Goal: Task Accomplishment & Management: Complete application form

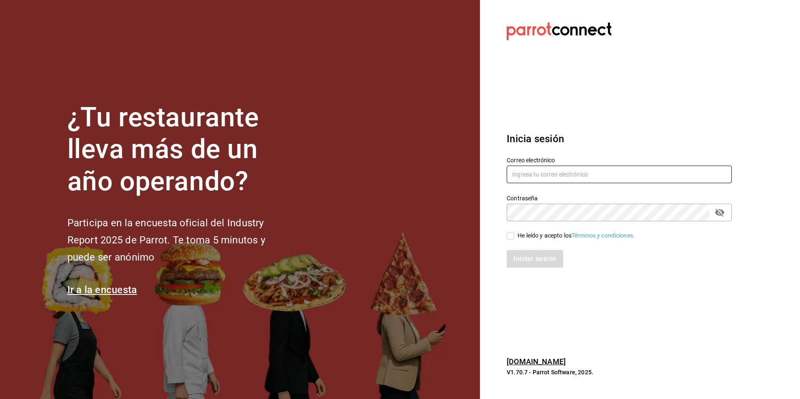
type input "[EMAIL_ADDRESS][DOMAIN_NAME]"
click at [512, 237] on input "He leído y acepto los Términos y condiciones." at bounding box center [511, 236] width 8 height 8
checkbox input "true"
drag, startPoint x: 719, startPoint y: 203, endPoint x: 721, endPoint y: 213, distance: 9.4
click at [720, 211] on div "Contraseña" at bounding box center [619, 213] width 225 height 18
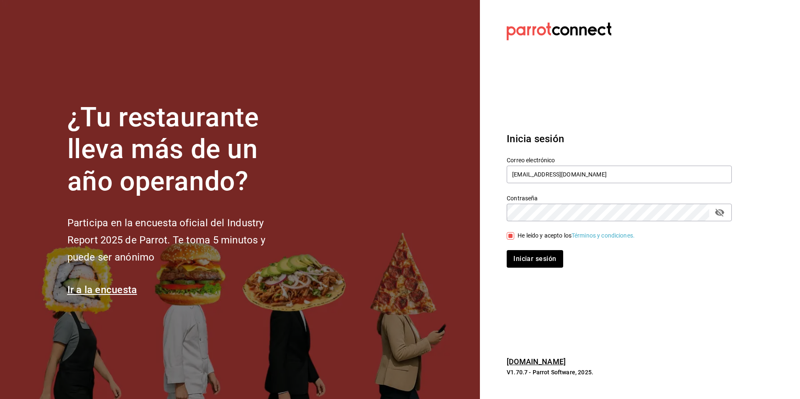
click at [721, 214] on icon "passwordField" at bounding box center [720, 213] width 10 height 10
click at [542, 260] on button "Iniciar sesión" at bounding box center [535, 259] width 57 height 18
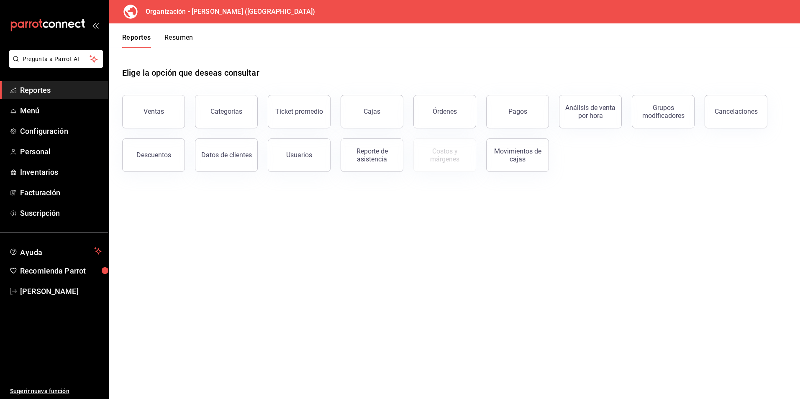
click at [141, 273] on main "Elige la opción que deseas consultar Ventas Categorías Ticket promedio Cajas Ór…" at bounding box center [455, 224] width 692 height 352
click at [35, 148] on span "Personal" at bounding box center [61, 151] width 82 height 11
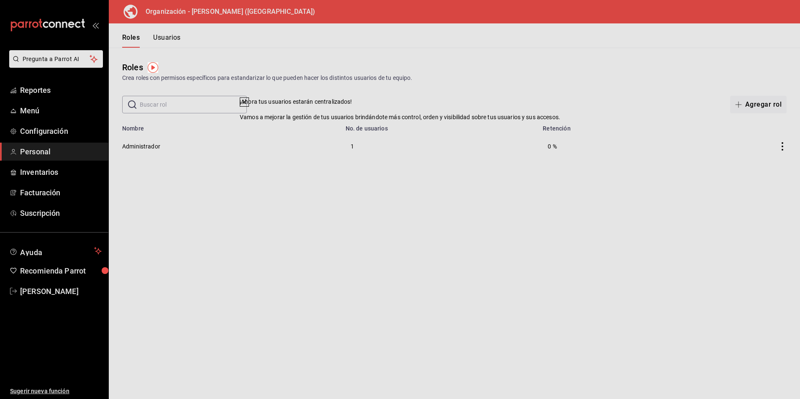
click at [494, 128] on th "No. de usuarios" at bounding box center [440, 126] width 198 height 12
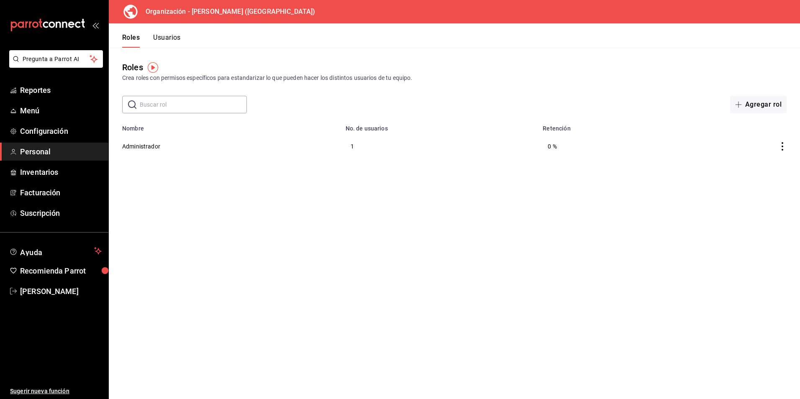
click at [240, 167] on main "Roles Crea roles con permisos específicos para estandarizar lo que pueden hacer…" at bounding box center [455, 224] width 692 height 352
click at [139, 146] on button "Administrador" at bounding box center [141, 146] width 38 height 8
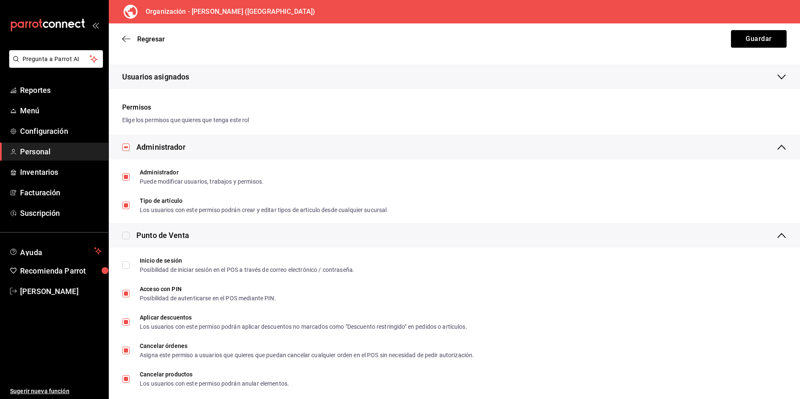
scroll to position [209, 0]
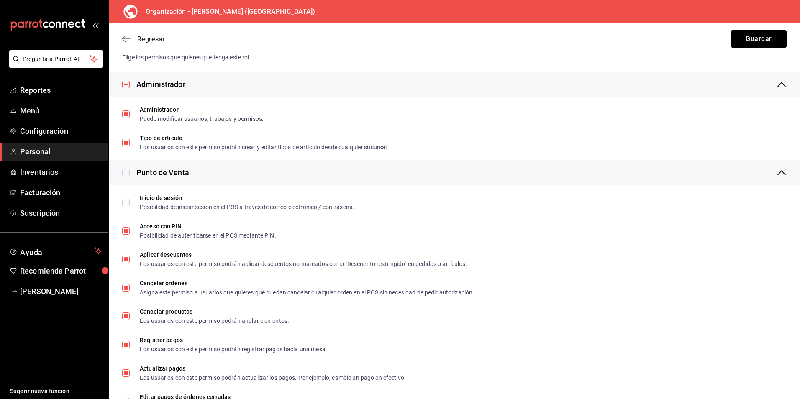
click at [123, 39] on icon "button" at bounding box center [126, 39] width 8 height 8
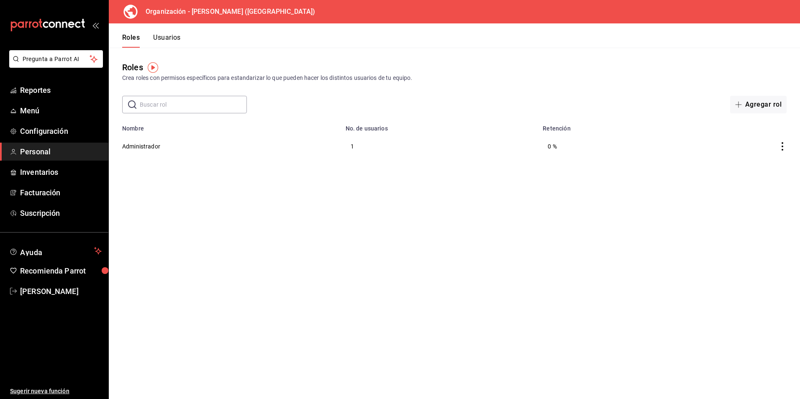
click at [168, 39] on button "Usuarios" at bounding box center [167, 40] width 28 height 14
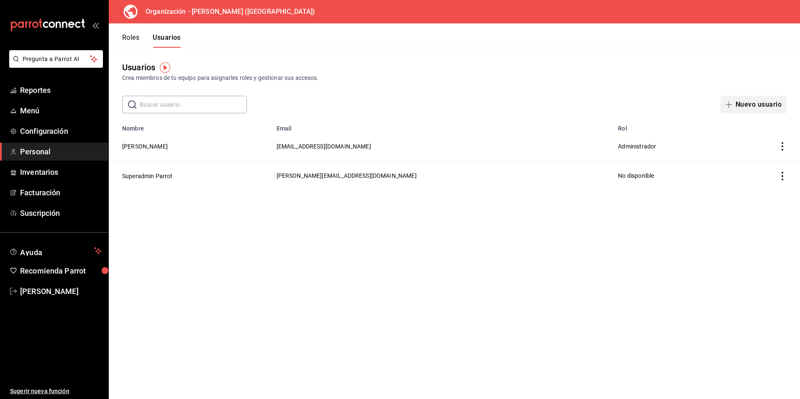
click at [752, 102] on button "Nuevo usuario" at bounding box center [754, 105] width 66 height 18
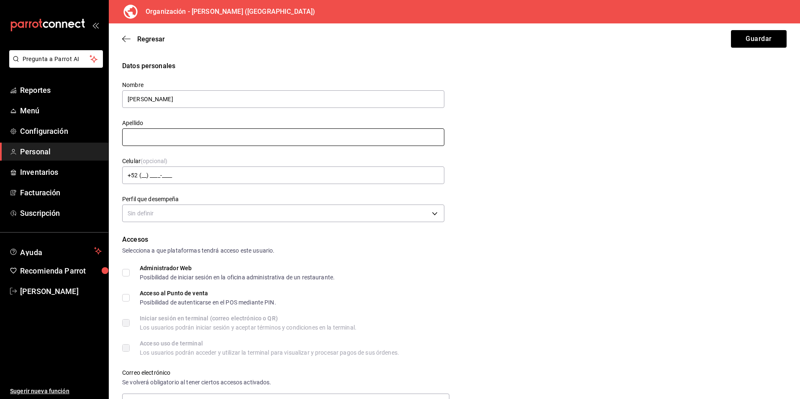
type input "[PERSON_NAME]"
click at [192, 138] on input "text" at bounding box center [283, 138] width 322 height 18
type input "[PERSON_NAME]"
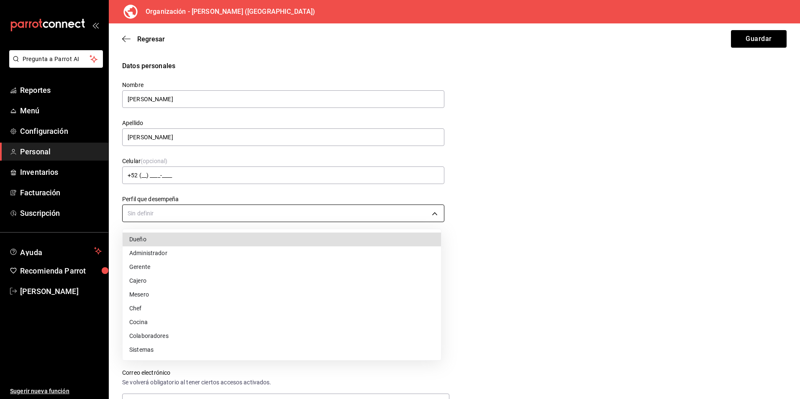
click at [197, 210] on body "Pregunta a Parrot AI Reportes Menú Configuración Personal Inventarios Facturaci…" at bounding box center [400, 199] width 800 height 399
click at [180, 250] on li "Administrador" at bounding box center [282, 254] width 319 height 14
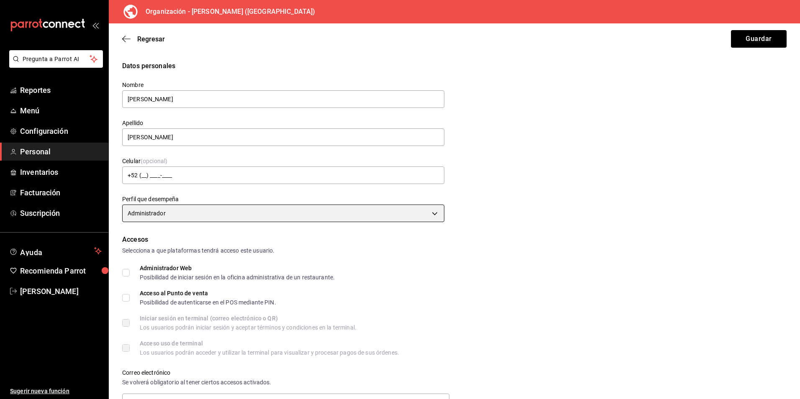
type input "ADMIN"
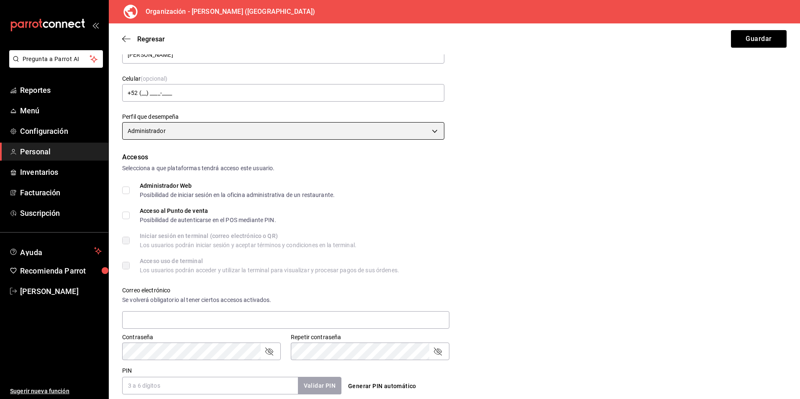
scroll to position [84, 0]
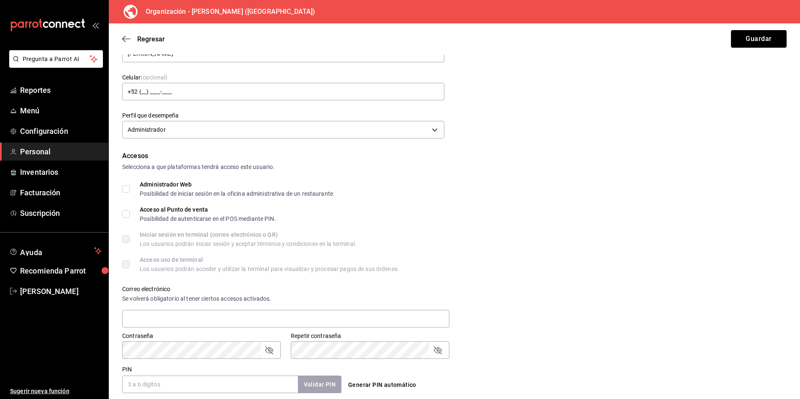
click at [126, 188] on input "Administrador Web Posibilidad de iniciar sesión en la oficina administrativa de…" at bounding box center [126, 189] width 8 height 8
checkbox input "true"
click at [128, 209] on label "Acceso al Punto de venta Posibilidad de autenticarse en el POS mediante PIN." at bounding box center [199, 214] width 154 height 15
click at [128, 211] on input "Acceso al Punto de venta Posibilidad de autenticarse en el POS mediante PIN." at bounding box center [126, 215] width 8 height 8
checkbox input "true"
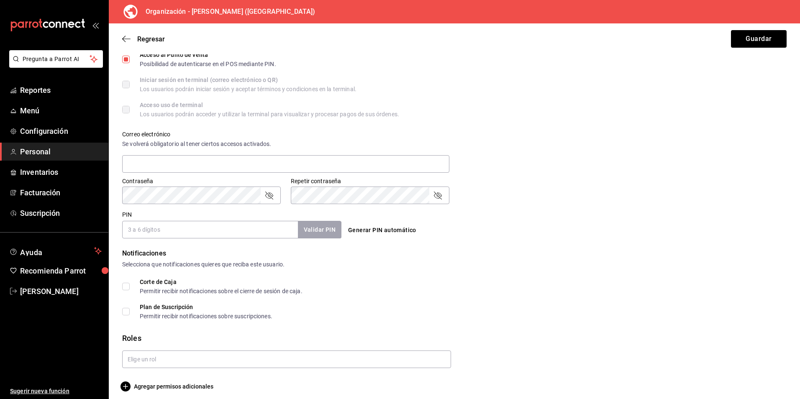
scroll to position [244, 0]
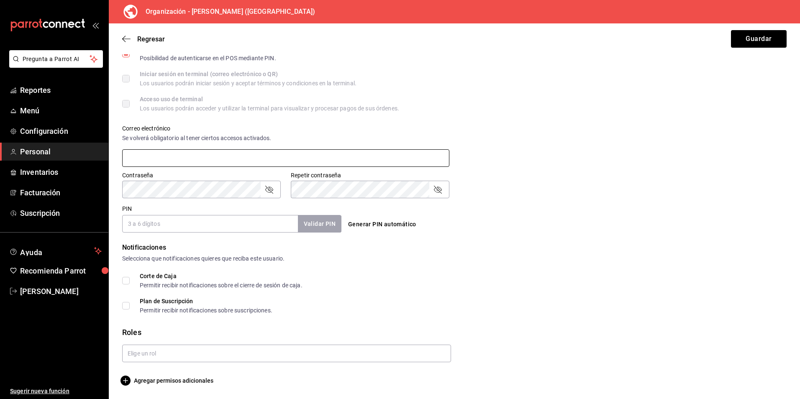
click at [157, 154] on input "text" at bounding box center [285, 158] width 327 height 18
type input "[PERSON_NAME][EMAIL_ADDRESS][DOMAIN_NAME]"
click at [270, 188] on icon "passwordField" at bounding box center [269, 190] width 10 height 10
click at [438, 187] on icon "passwordField" at bounding box center [438, 190] width 10 height 10
click at [146, 221] on input "PIN" at bounding box center [210, 224] width 176 height 18
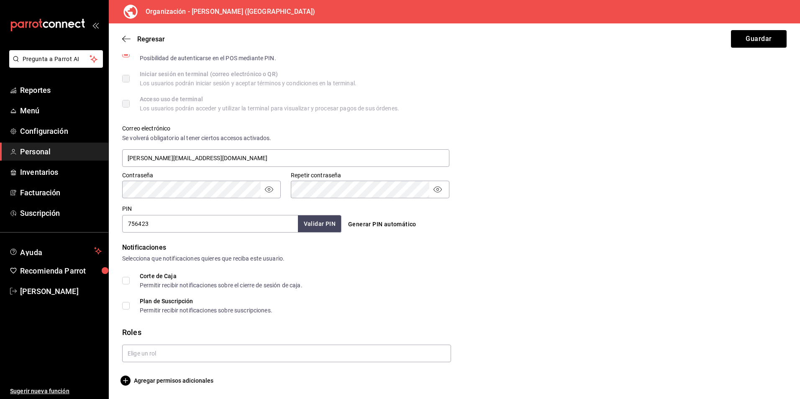
type input "756423"
click at [327, 220] on button "Validar PIN" at bounding box center [319, 224] width 44 height 18
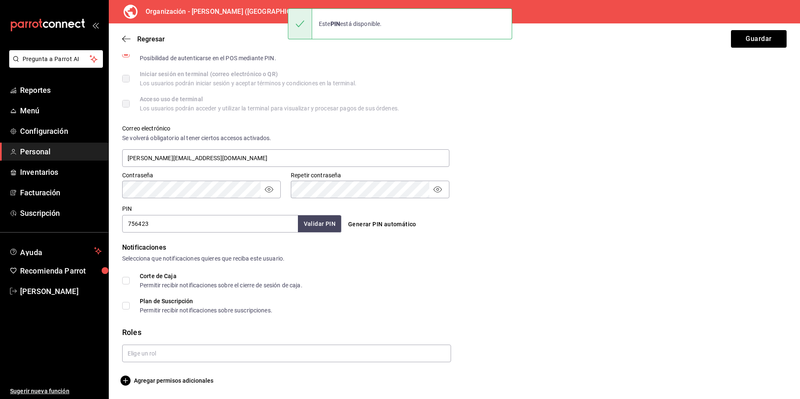
click at [342, 284] on div "Corte de Caja Permitir recibir notificaciones sobre el cierre de sesión de caja." at bounding box center [454, 280] width 665 height 15
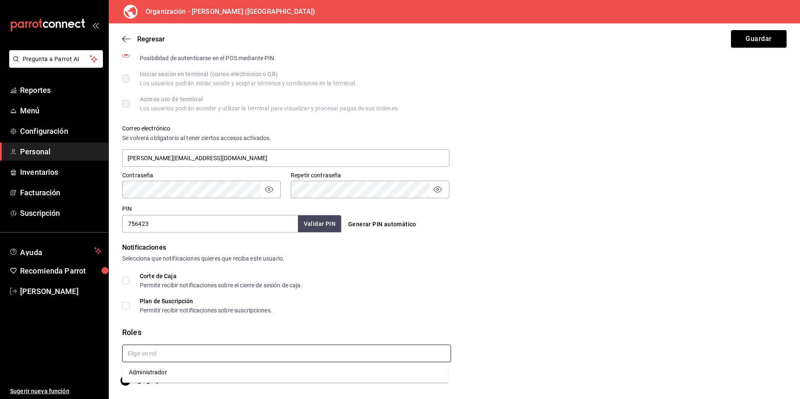
click at [189, 351] on input "text" at bounding box center [286, 354] width 329 height 18
click at [159, 370] on li "Administrador" at bounding box center [285, 373] width 326 height 14
checkbox input "true"
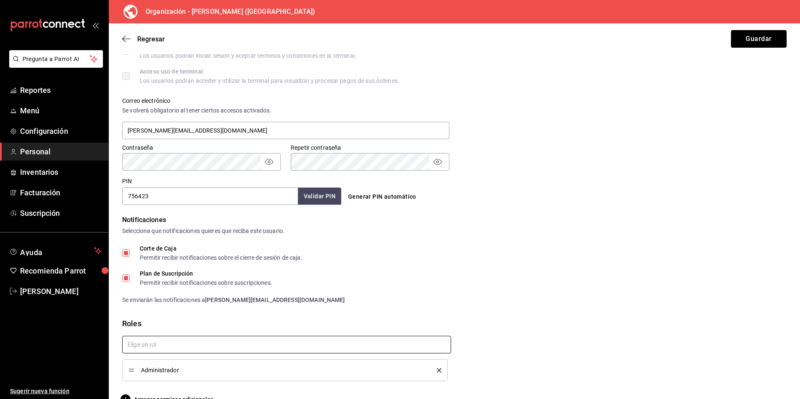
scroll to position [291, 0]
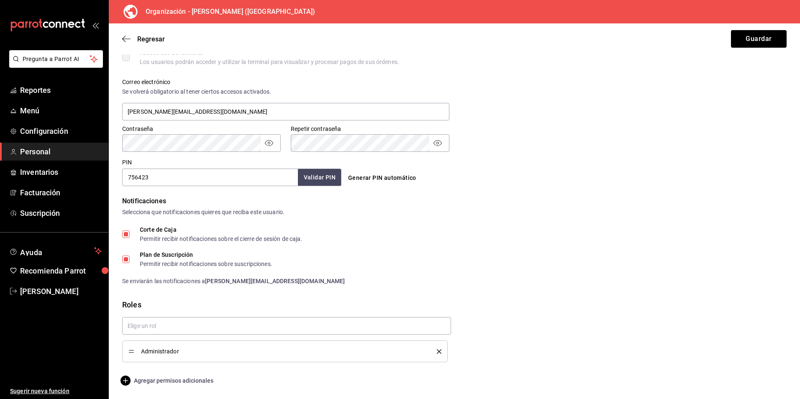
click at [124, 381] on icon "button" at bounding box center [126, 381] width 10 height 10
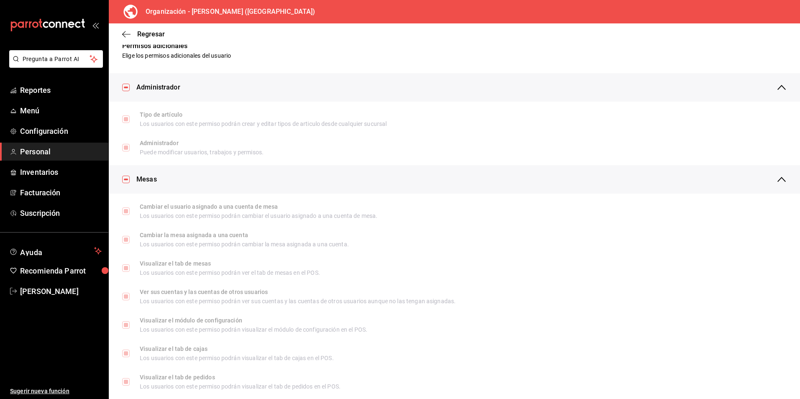
scroll to position [0, 0]
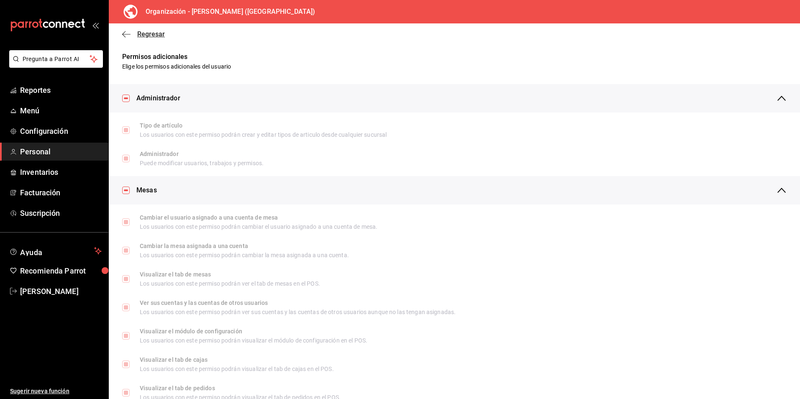
click at [147, 33] on span "Regresar" at bounding box center [151, 34] width 28 height 8
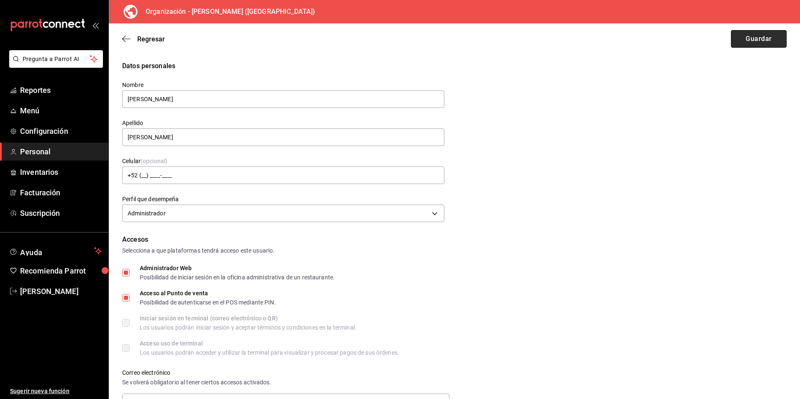
click at [760, 40] on button "Guardar" at bounding box center [759, 39] width 56 height 18
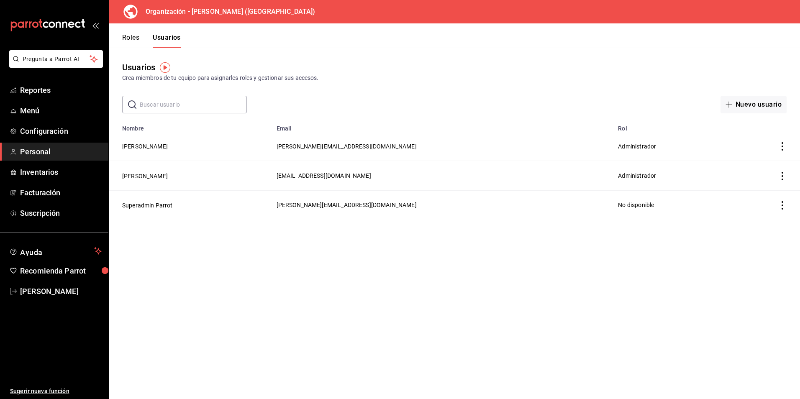
click at [336, 268] on main "Usuarios Crea miembros de tu equipo para asignarles roles y gestionar sus acces…" at bounding box center [455, 224] width 692 height 352
click at [785, 146] on icon "actions" at bounding box center [783, 146] width 8 height 8
click at [341, 147] on div at bounding box center [400, 199] width 800 height 399
click at [149, 147] on button "[PERSON_NAME]" at bounding box center [145, 146] width 46 height 8
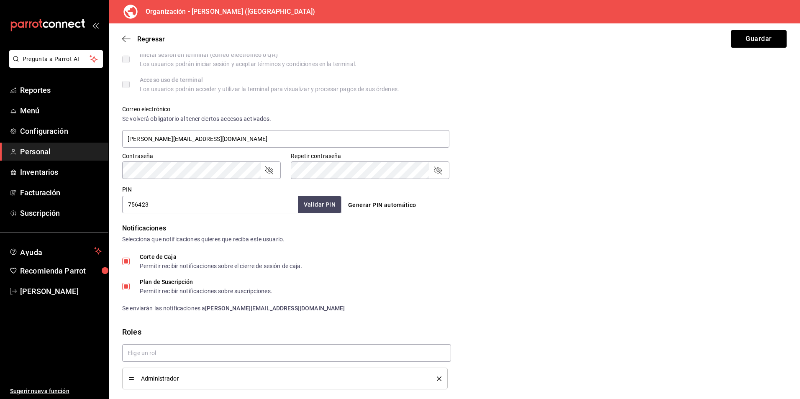
scroll to position [291, 0]
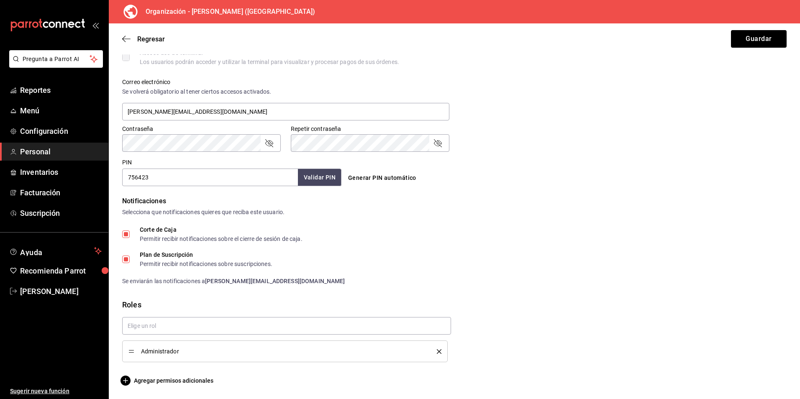
click at [444, 267] on div "Corte de Caja Permitir recibir notificaciones sobre el cierre de sesión de caja…" at bounding box center [454, 256] width 665 height 59
drag, startPoint x: 381, startPoint y: 261, endPoint x: 367, endPoint y: 253, distance: 16.3
click at [382, 260] on div "Plan de Suscripción Permitir recibir notificaciones sobre suscripciones." at bounding box center [454, 259] width 665 height 15
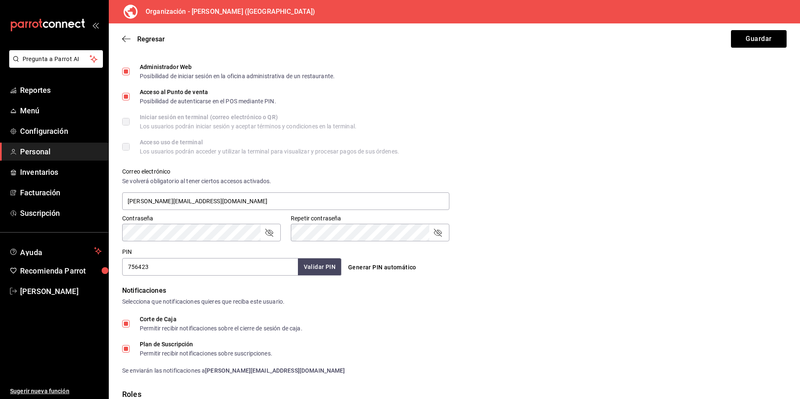
scroll to position [165, 0]
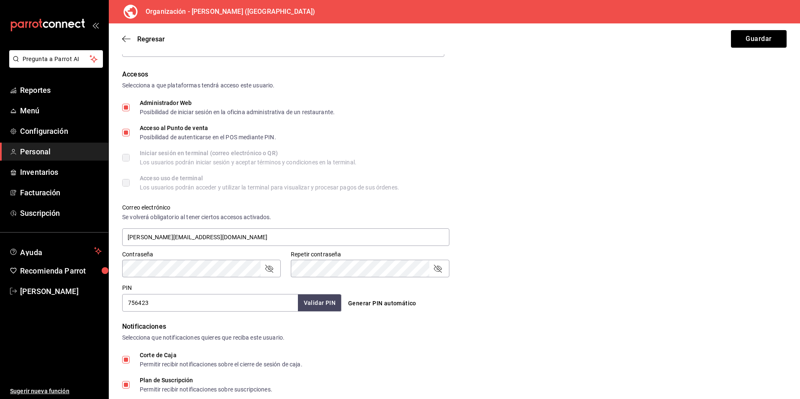
click at [269, 269] on icon "passwordField" at bounding box center [269, 269] width 10 height 10
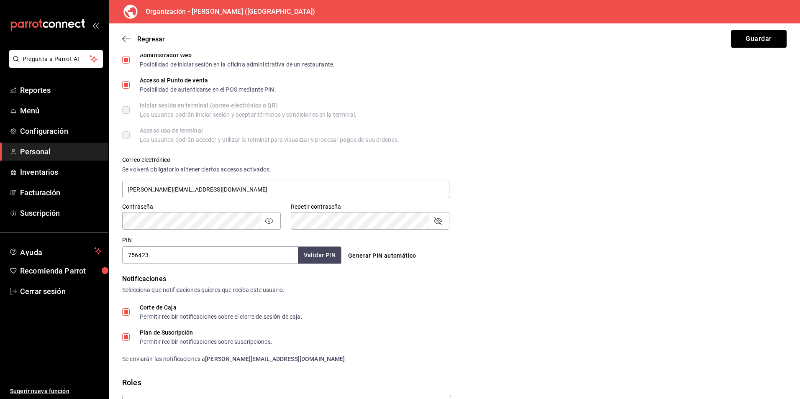
scroll to position [207, 0]
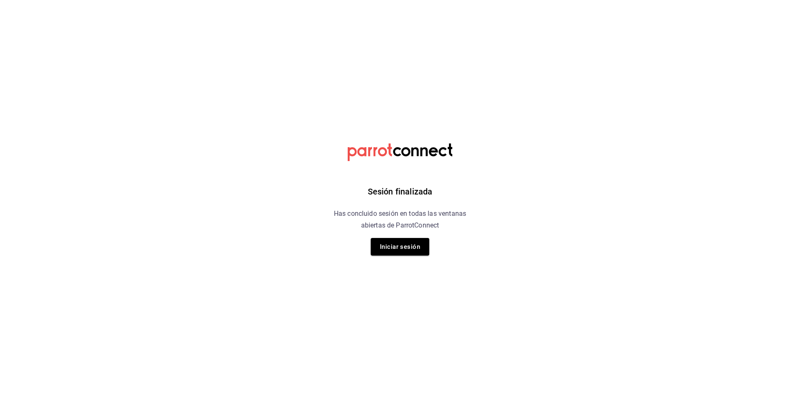
drag, startPoint x: 414, startPoint y: 247, endPoint x: 414, endPoint y: 254, distance: 7.2
click at [414, 247] on button "Iniciar sesión" at bounding box center [400, 247] width 59 height 18
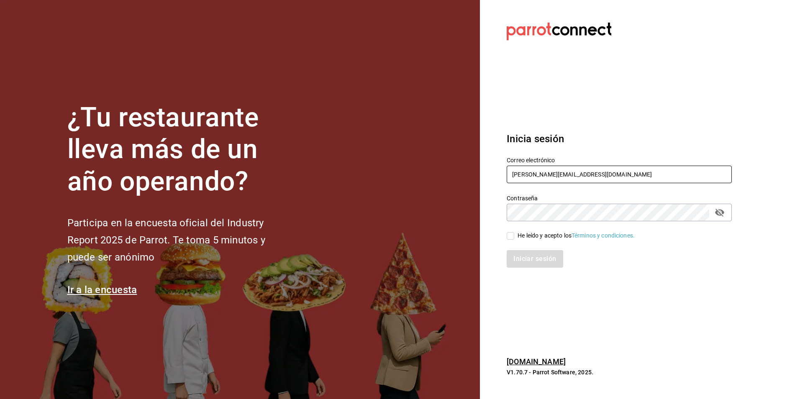
click at [560, 177] on input "[PERSON_NAME][EMAIL_ADDRESS][DOMAIN_NAME]" at bounding box center [619, 175] width 225 height 18
type input "[EMAIL_ADDRESS][DOMAIN_NAME]"
click at [526, 236] on div "He leído y acepto los Términos y condiciones." at bounding box center [576, 235] width 117 height 9
click at [514, 236] on input "He leído y acepto los Términos y condiciones." at bounding box center [511, 236] width 8 height 8
checkbox input "true"
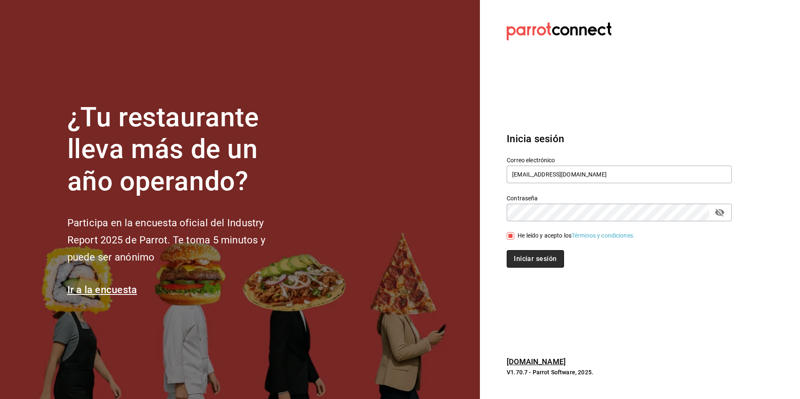
click at [535, 262] on button "Iniciar sesión" at bounding box center [535, 259] width 57 height 18
click at [596, 301] on section "Datos incorrectos. Verifica que tu Correo o Contraseña estén bien escritos. Ini…" at bounding box center [616, 199] width 272 height 399
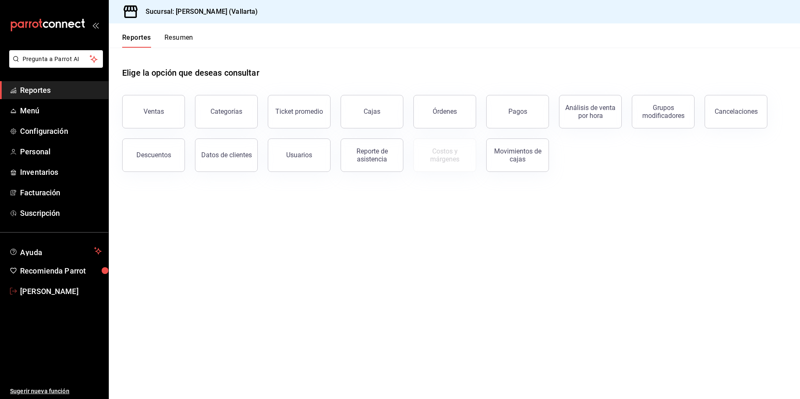
click at [35, 291] on span "[PERSON_NAME]" at bounding box center [61, 291] width 82 height 11
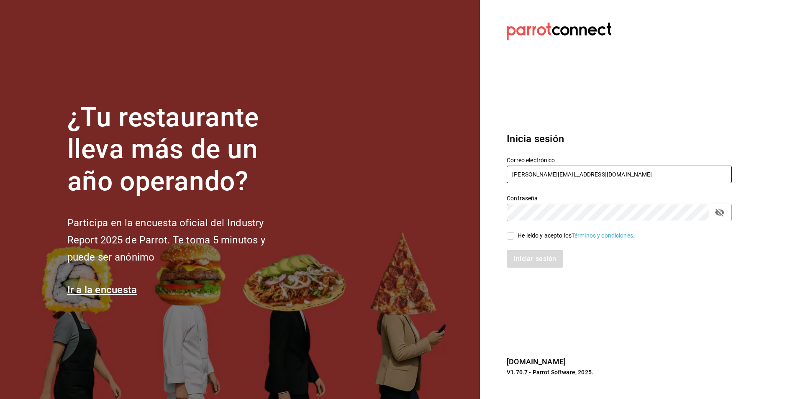
click at [547, 172] on input "[PERSON_NAME][EMAIL_ADDRESS][DOMAIN_NAME]" at bounding box center [619, 175] width 225 height 18
click at [601, 171] on input "[PERSON_NAME][EMAIL_ADDRESS][DOMAIN_NAME]" at bounding box center [619, 175] width 225 height 18
drag, startPoint x: 519, startPoint y: 174, endPoint x: 274, endPoint y: 171, distance: 244.9
click at [274, 171] on div "¿Tu restaurante lleva más de un año operando? Participa en la encuesta oficial …" at bounding box center [400, 199] width 800 height 399
type input "A"
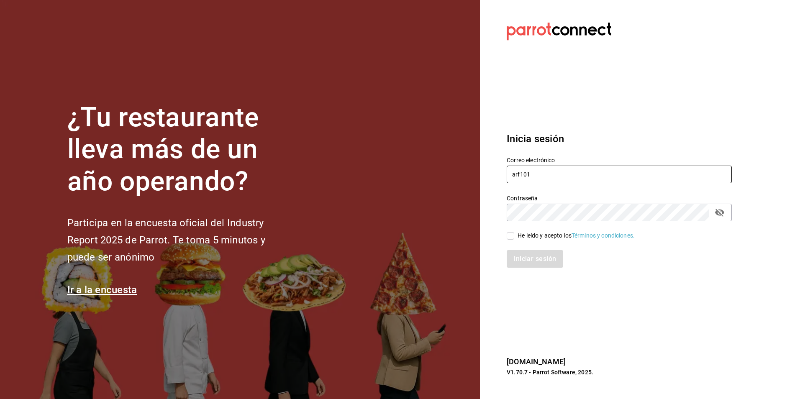
type input "arf1012"
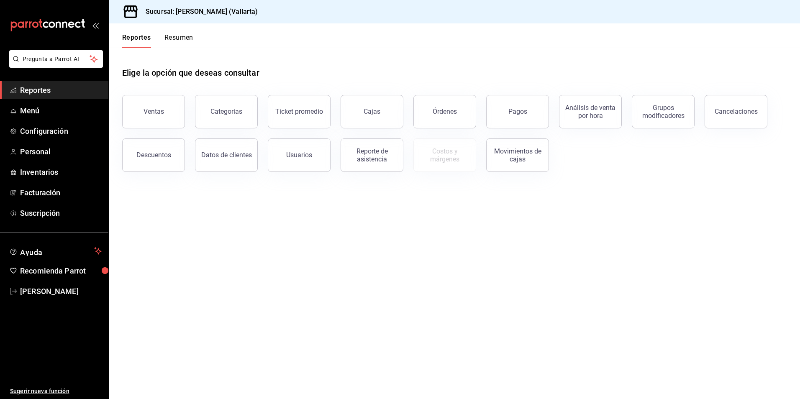
click at [370, 265] on main "Elige la opción que deseas consultar Ventas Categorías Ticket promedio Cajas Ór…" at bounding box center [455, 224] width 692 height 352
